Goal: Task Accomplishment & Management: Manage account settings

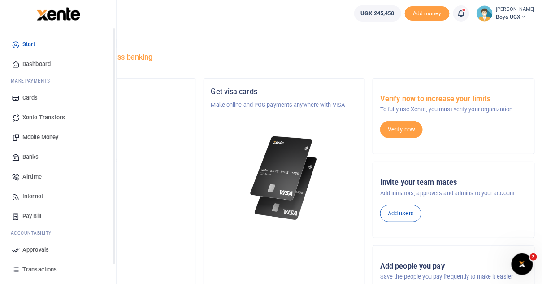
click at [39, 66] on span "Dashboard" at bounding box center [36, 64] width 28 height 9
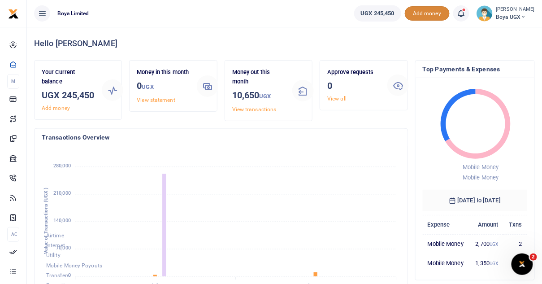
click at [430, 16] on span "Add money" at bounding box center [427, 13] width 45 height 15
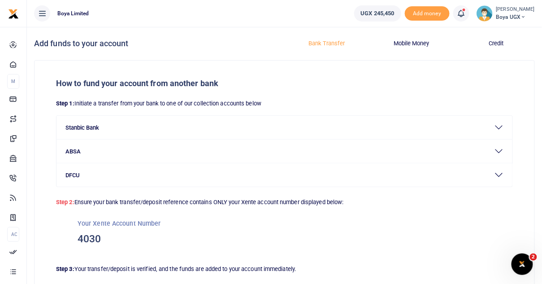
scroll to position [59, 0]
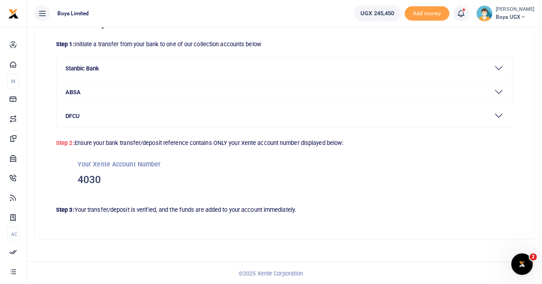
click at [87, 182] on h3 "4030" at bounding box center [285, 179] width 414 height 13
copy h3 "4030"
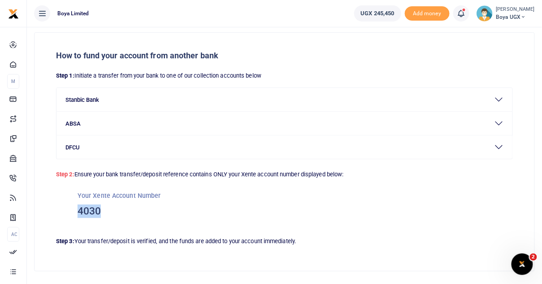
scroll to position [29, 0]
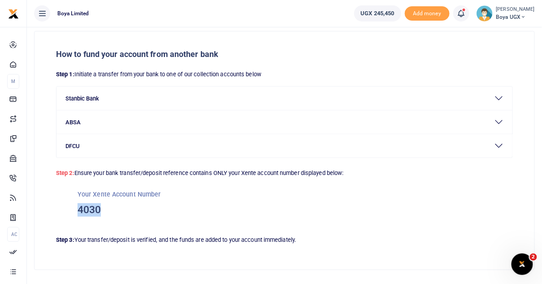
click at [88, 101] on button "Stanbic Bank" at bounding box center [285, 98] width 456 height 23
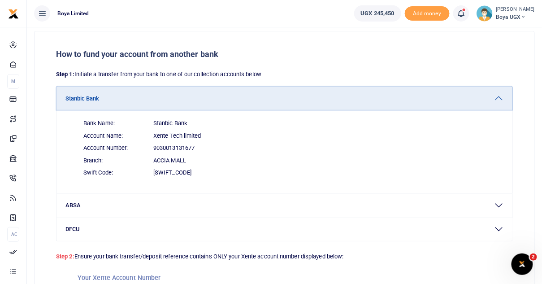
click at [88, 101] on button "Stanbic Bank" at bounding box center [285, 98] width 456 height 23
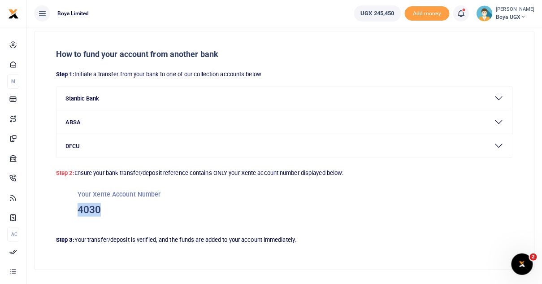
click at [93, 207] on h3 "4030" at bounding box center [285, 209] width 414 height 13
click at [122, 210] on h3 "4030" at bounding box center [285, 209] width 414 height 13
click at [87, 206] on h3 "4030" at bounding box center [285, 209] width 414 height 13
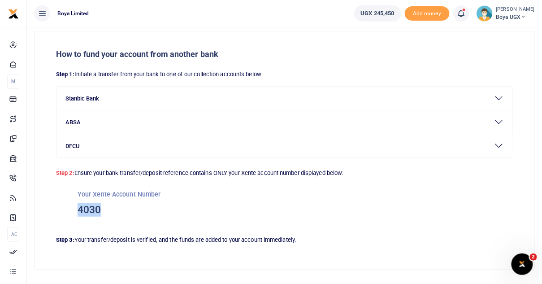
copy h3 "4030"
click at [161, 220] on div "Your Xente Account Number 4030" at bounding box center [284, 203] width 457 height 50
drag, startPoint x: 78, startPoint y: 193, endPoint x: 109, endPoint y: 213, distance: 36.5
click at [109, 213] on div "Your Xente Account Number 4030" at bounding box center [284, 203] width 457 height 50
copy div "Your Xente Account Number 4030"
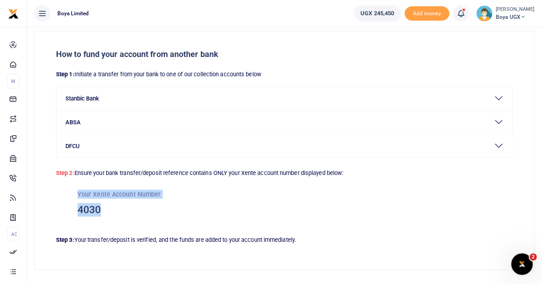
click at [114, 209] on h3 "4030" at bounding box center [285, 209] width 414 height 13
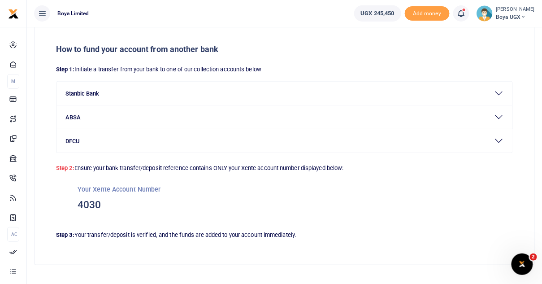
scroll to position [0, 0]
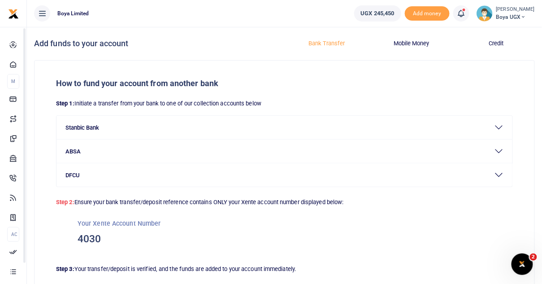
click at [413, 47] on button "Mobile Money" at bounding box center [411, 43] width 74 height 14
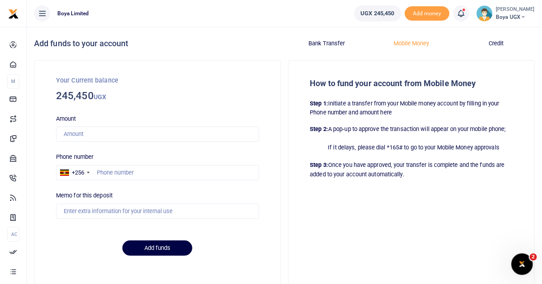
click at [495, 46] on button "Credit" at bounding box center [496, 43] width 74 height 14
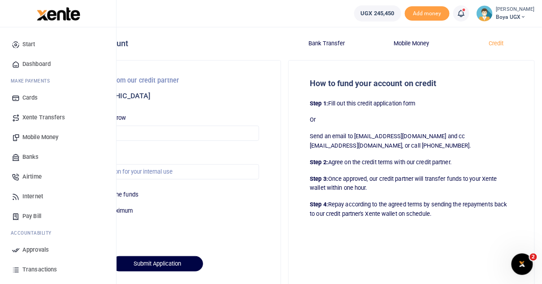
click at [51, 68] on link "Dashboard" at bounding box center [58, 64] width 102 height 20
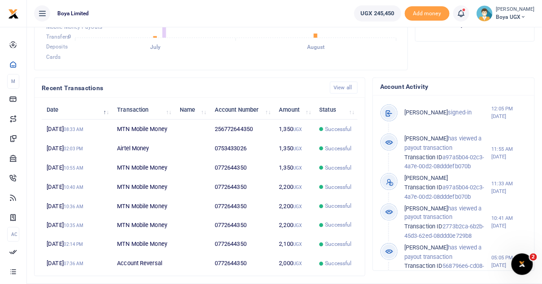
scroll to position [272, 0]
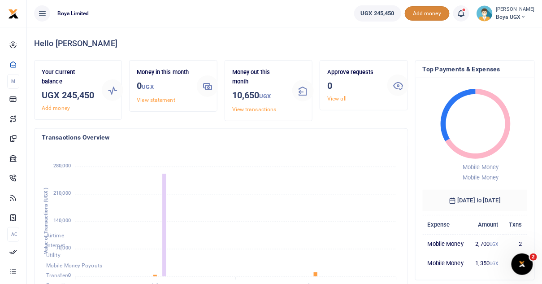
click at [431, 13] on span "Add money" at bounding box center [427, 13] width 45 height 15
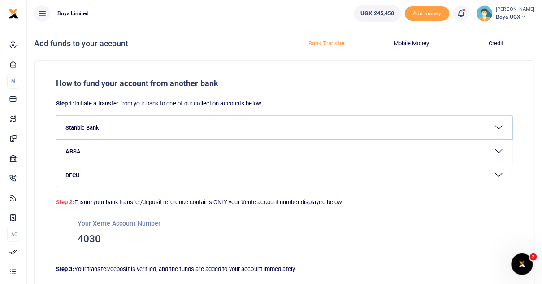
click at [101, 136] on button "Stanbic Bank" at bounding box center [285, 127] width 456 height 23
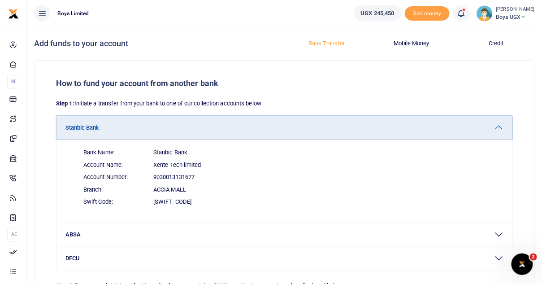
click at [101, 136] on button "Stanbic Bank" at bounding box center [285, 127] width 456 height 23
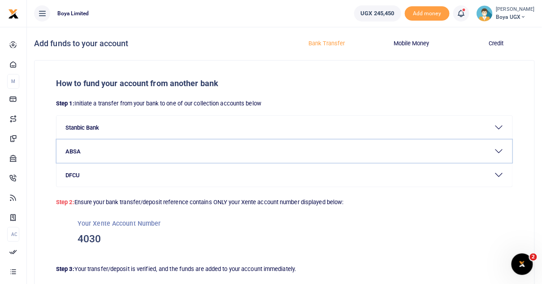
click at [100, 157] on button "ABSA" at bounding box center [285, 150] width 456 height 23
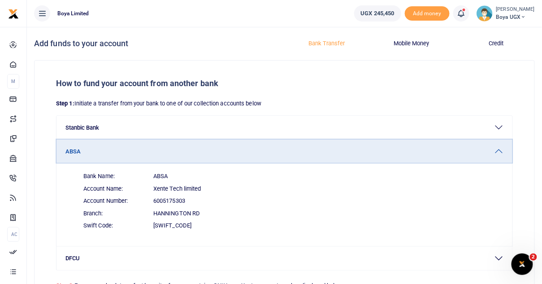
click at [100, 157] on button "ABSA" at bounding box center [285, 150] width 456 height 23
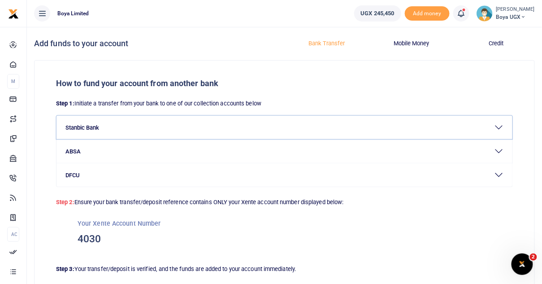
click at [105, 124] on button "Stanbic Bank" at bounding box center [285, 127] width 456 height 23
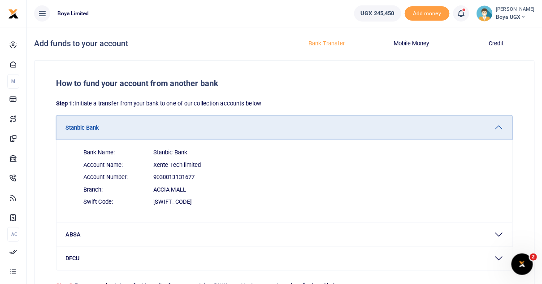
click at [110, 130] on button "Stanbic Bank" at bounding box center [285, 127] width 456 height 23
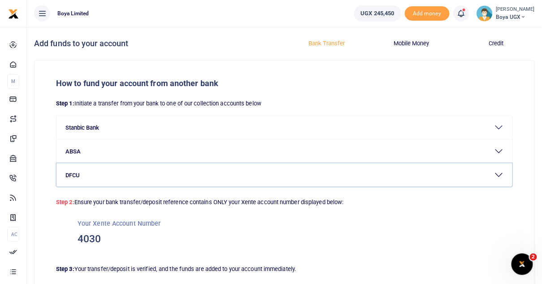
click at [108, 174] on button "DFCU" at bounding box center [285, 174] width 456 height 23
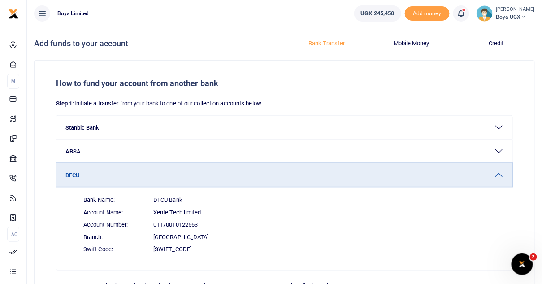
click at [108, 174] on button "DFCU" at bounding box center [285, 174] width 456 height 23
